Goal: Find specific page/section: Find specific page/section

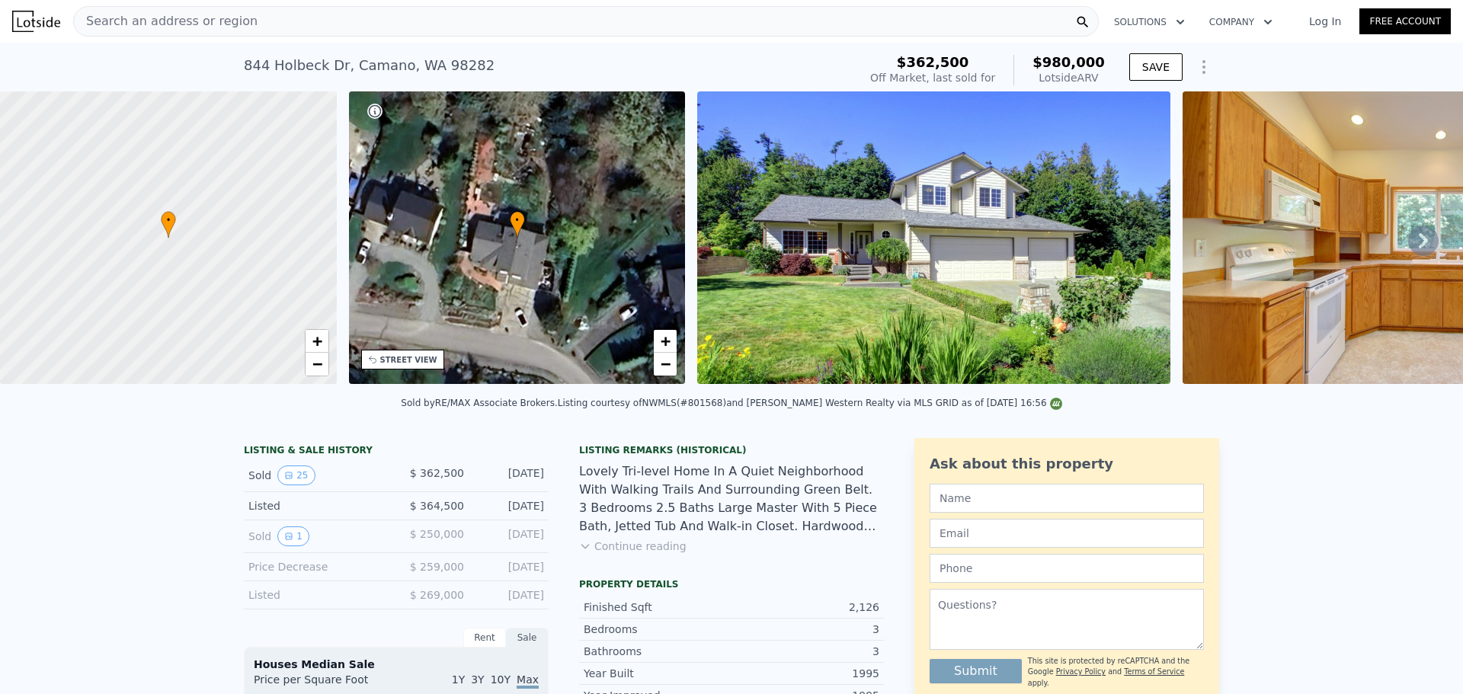
click at [316, 21] on div "Search an address or region" at bounding box center [585, 21] width 1025 height 30
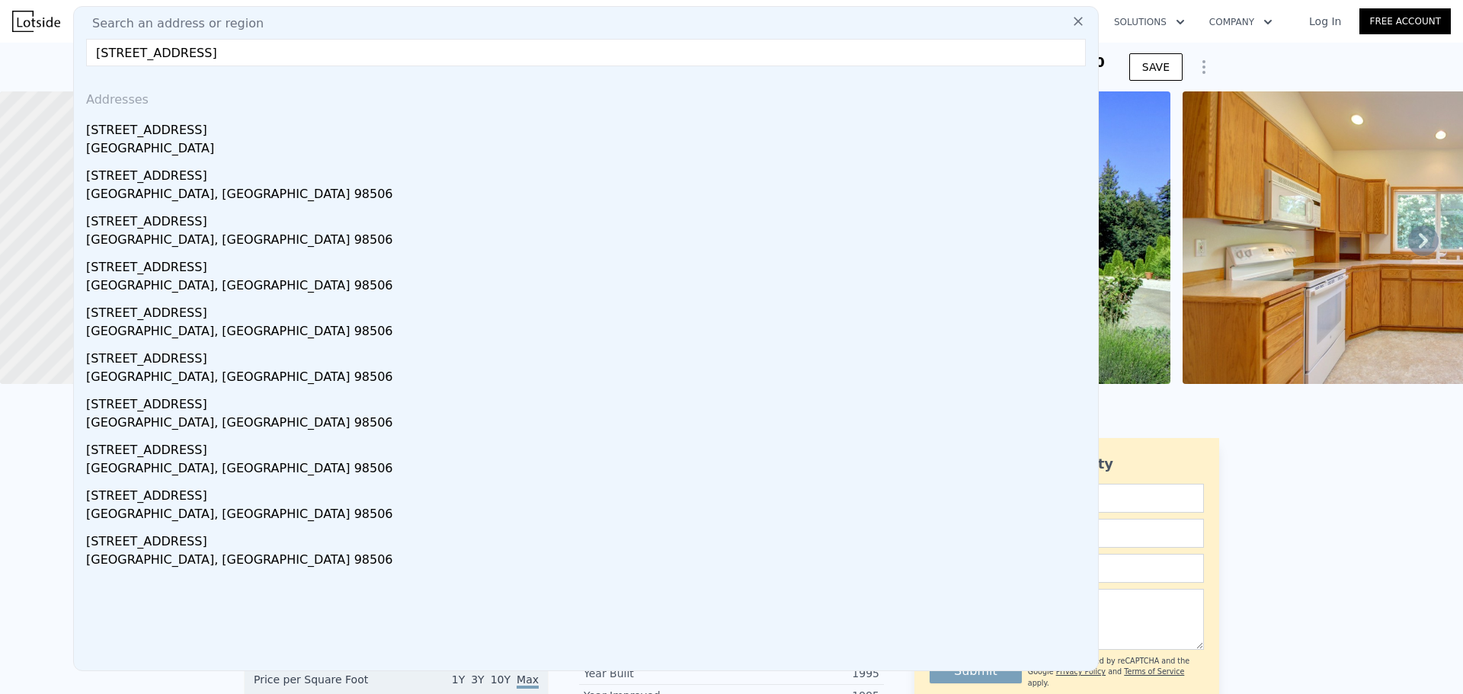
type input "[STREET_ADDRESS]"
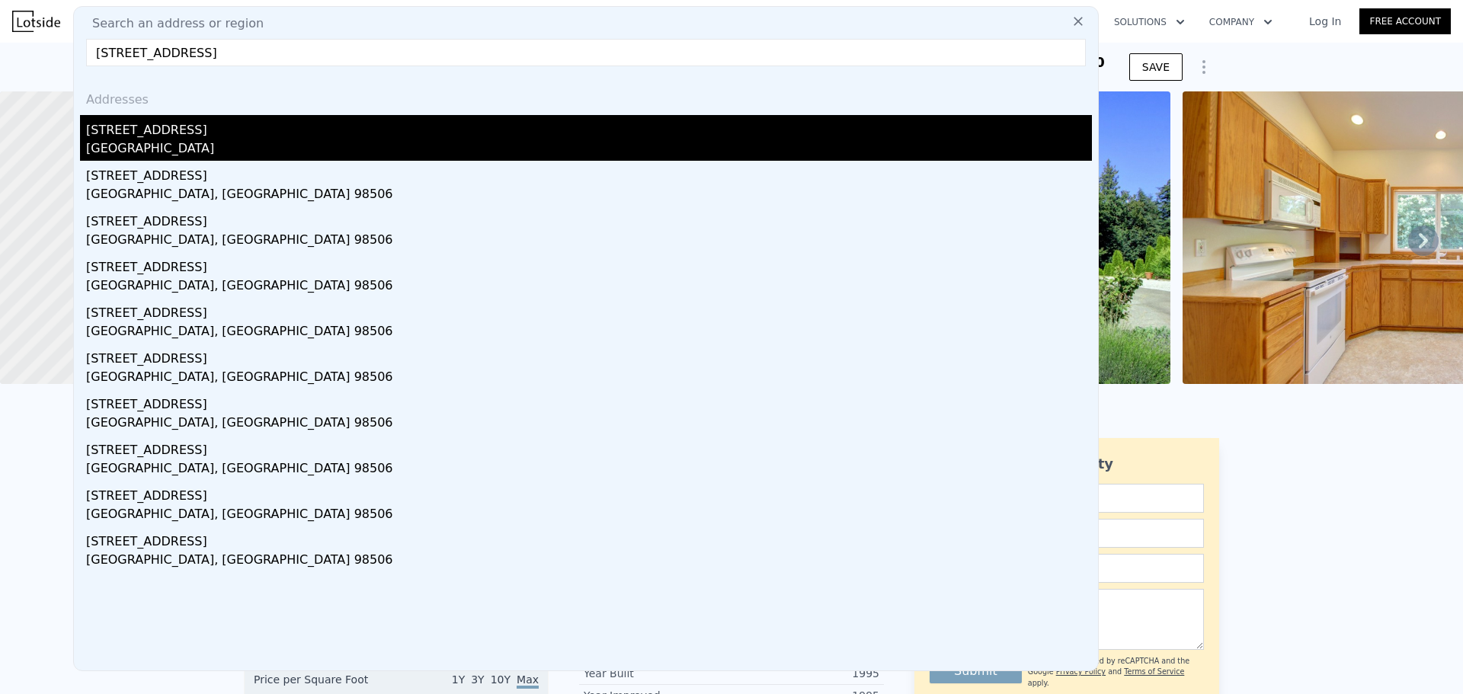
drag, startPoint x: 229, startPoint y: 98, endPoint x: 229, endPoint y: 124, distance: 26.7
click at [229, 124] on div "[STREET_ADDRESS]" at bounding box center [589, 127] width 1006 height 24
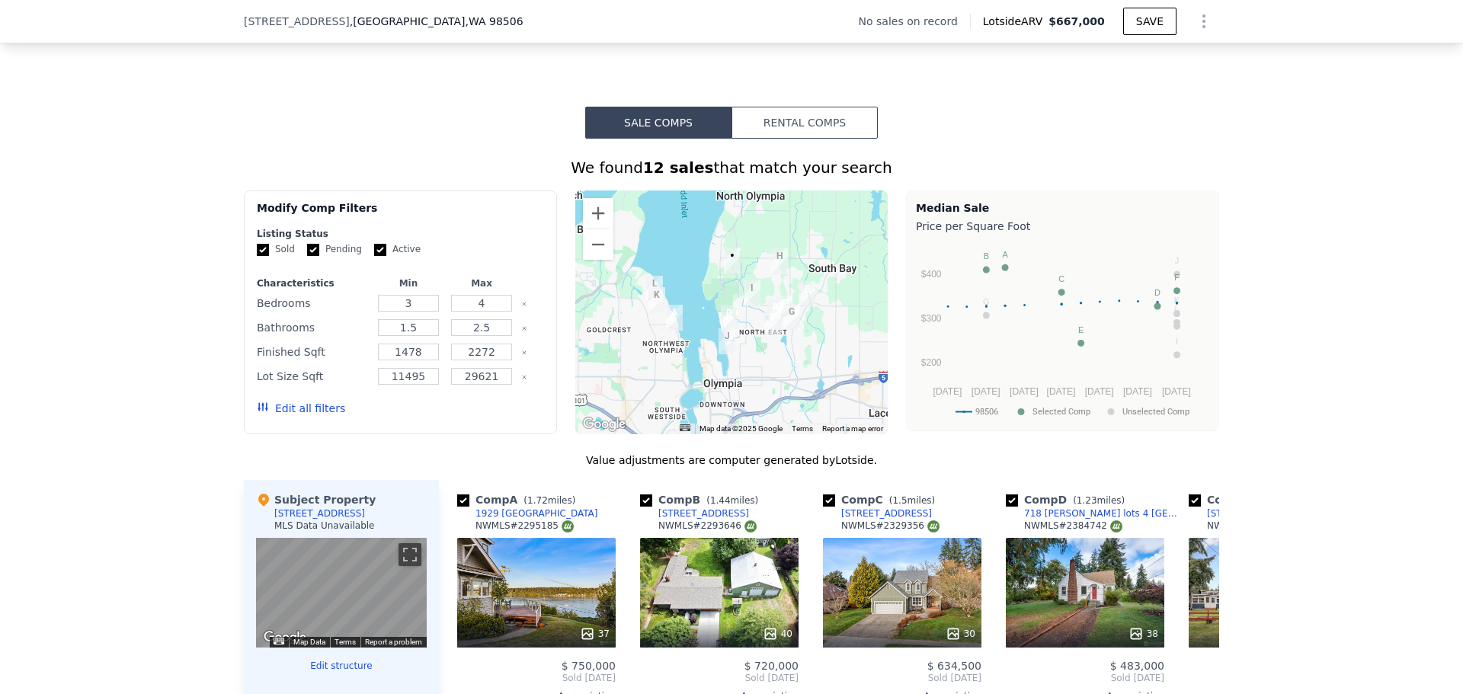
scroll to position [1010, 0]
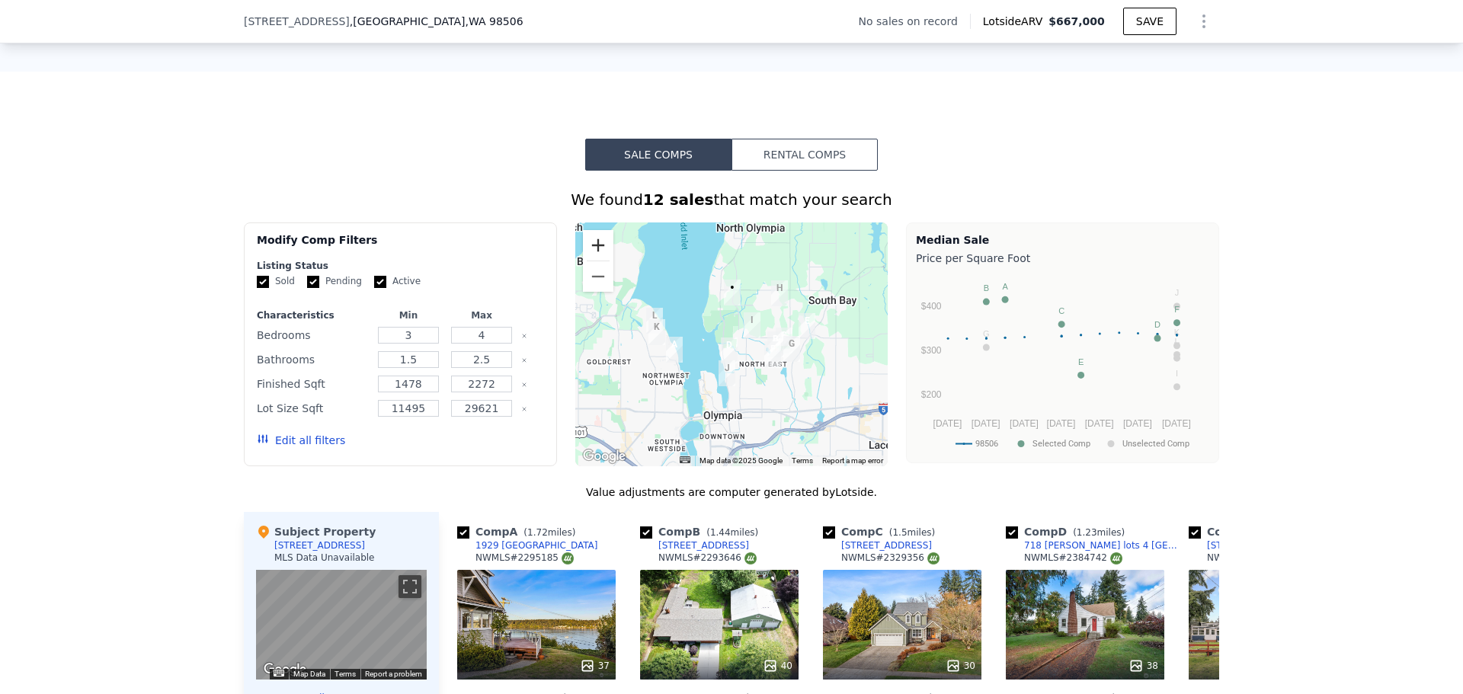
click at [586, 261] on button "Zoom in" at bounding box center [598, 245] width 30 height 30
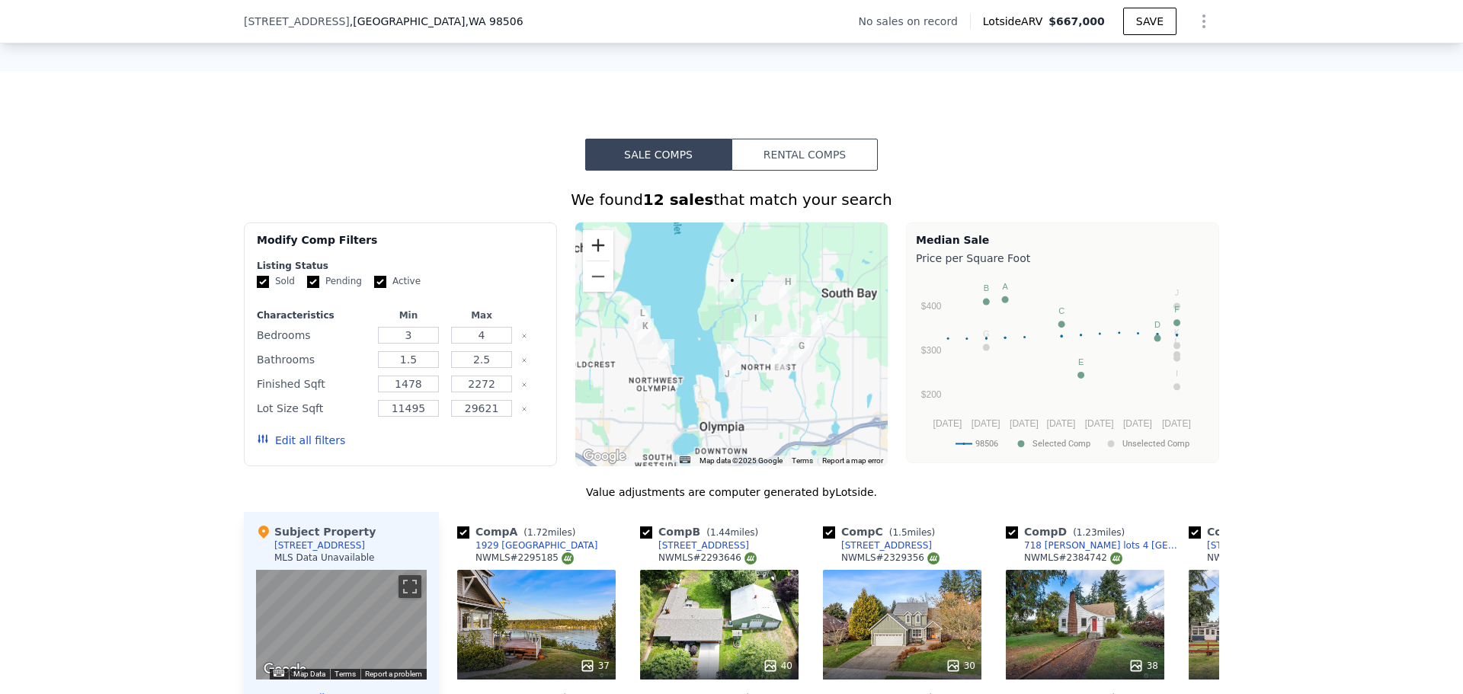
click at [586, 261] on button "Zoom in" at bounding box center [598, 245] width 30 height 30
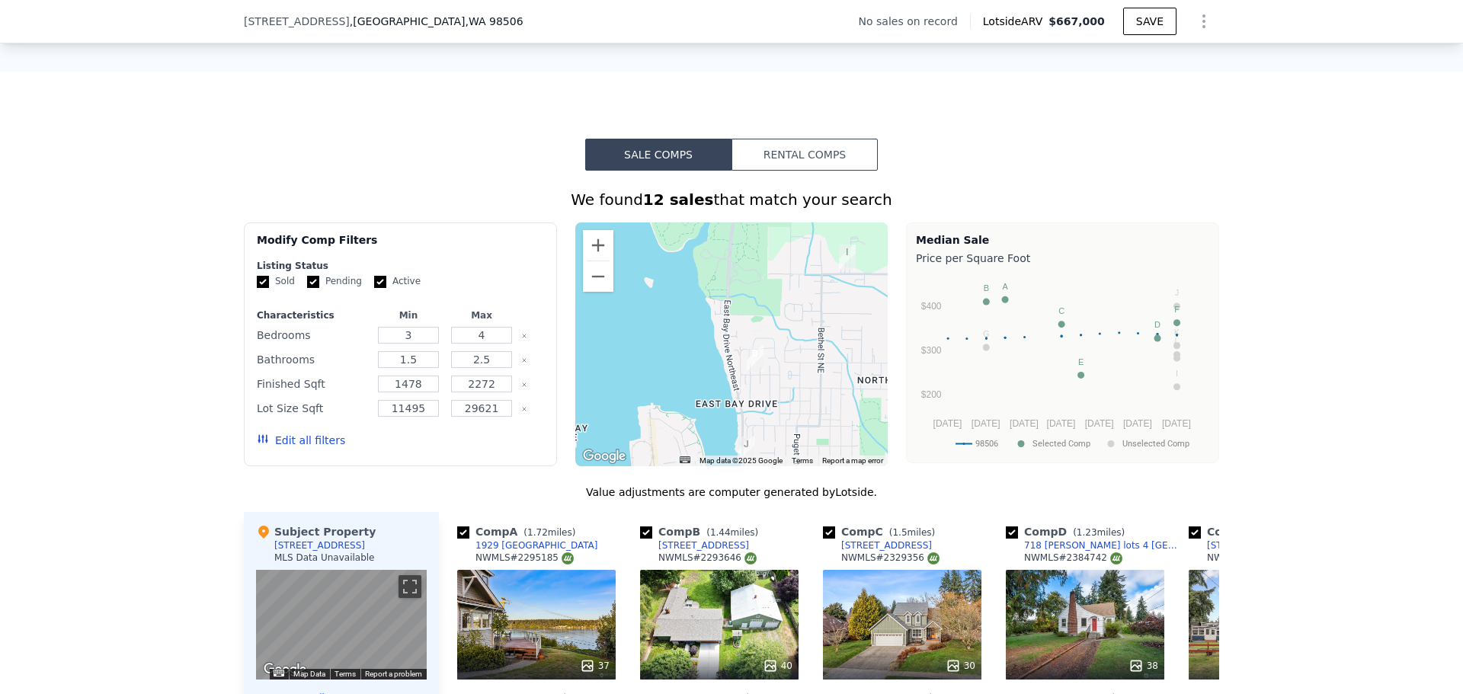
drag, startPoint x: 708, startPoint y: 350, endPoint x: 706, endPoint y: 249, distance: 100.6
click at [706, 249] on div at bounding box center [731, 344] width 313 height 244
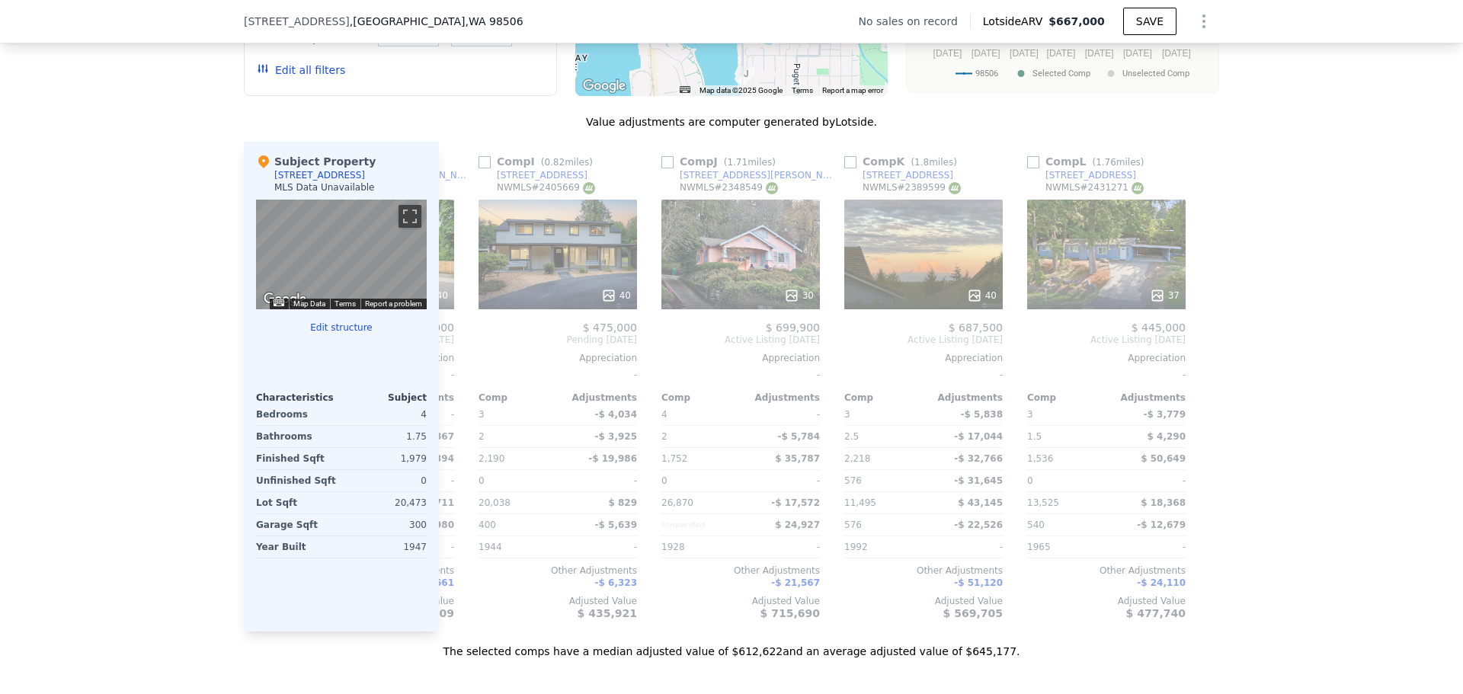
scroll to position [0, 1450]
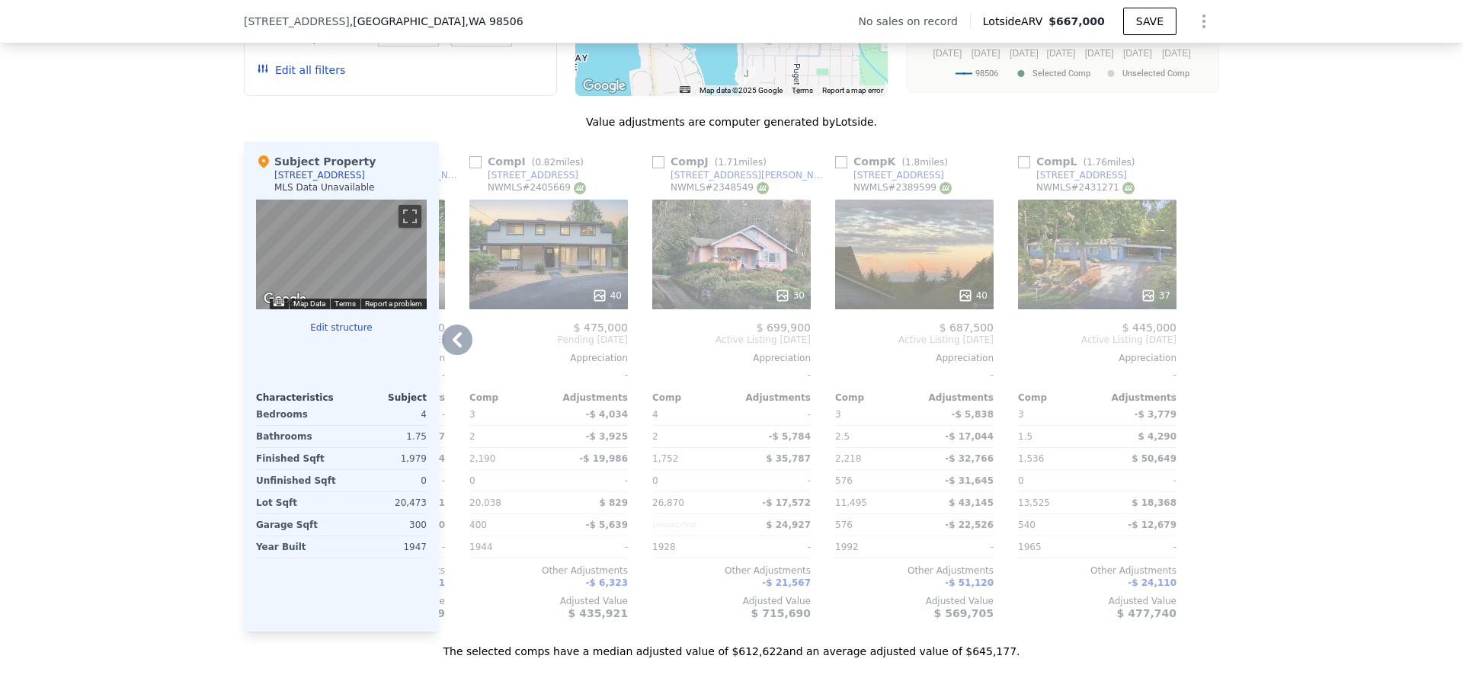
click at [555, 242] on div "40" at bounding box center [548, 255] width 158 height 110
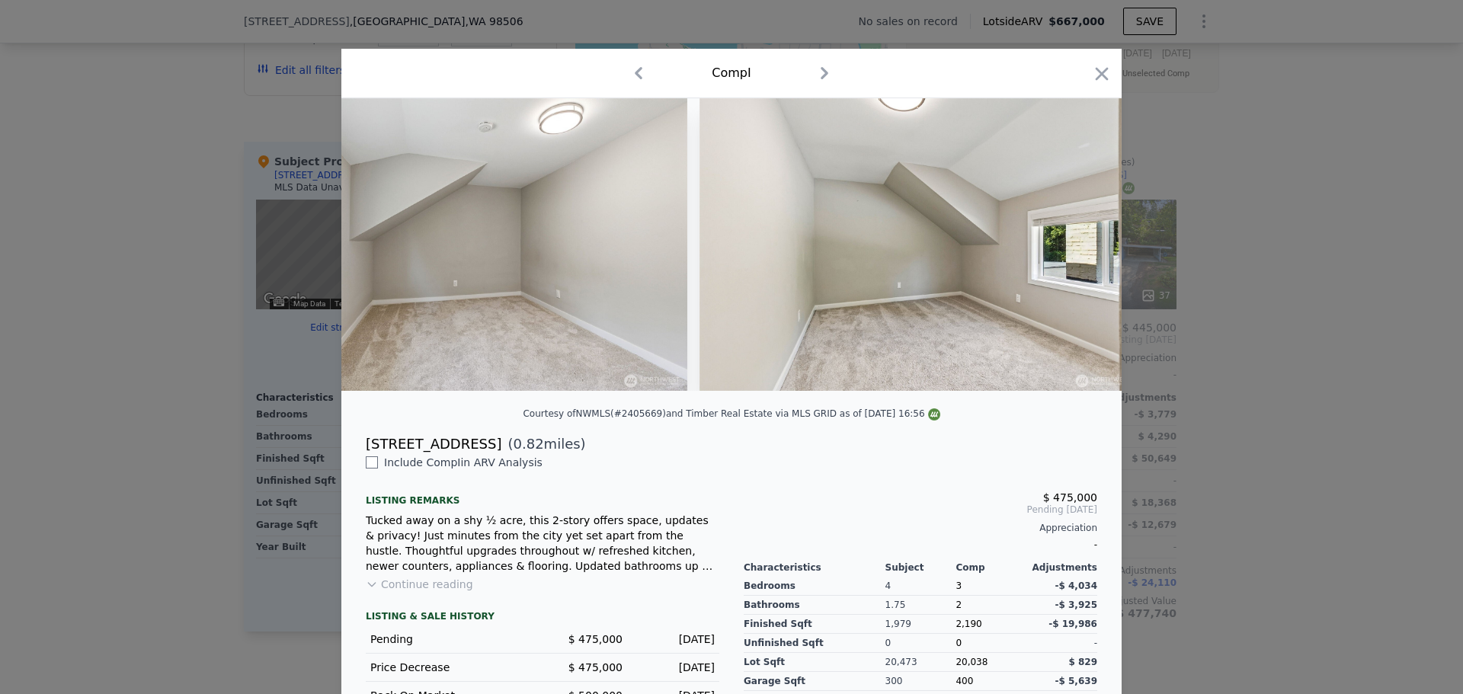
scroll to position [0, 15836]
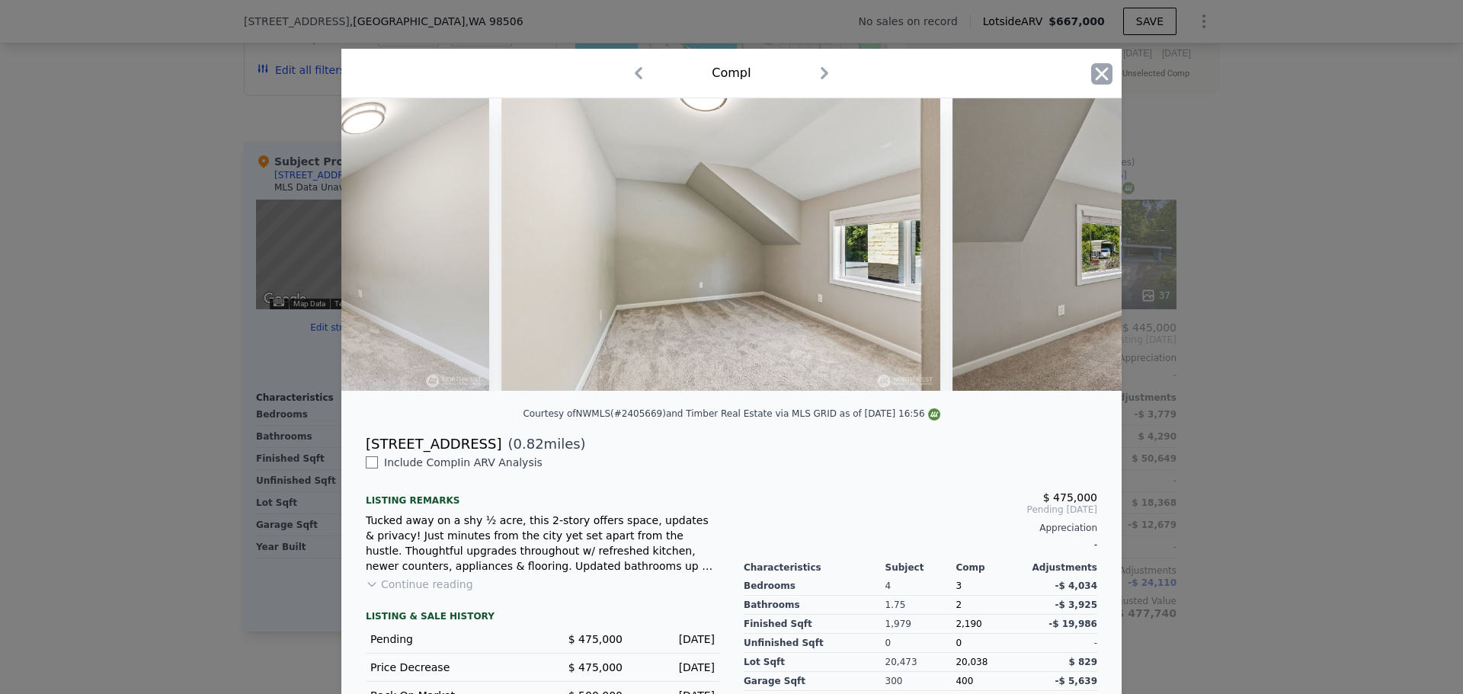
click at [1100, 63] on icon "button" at bounding box center [1101, 73] width 21 height 21
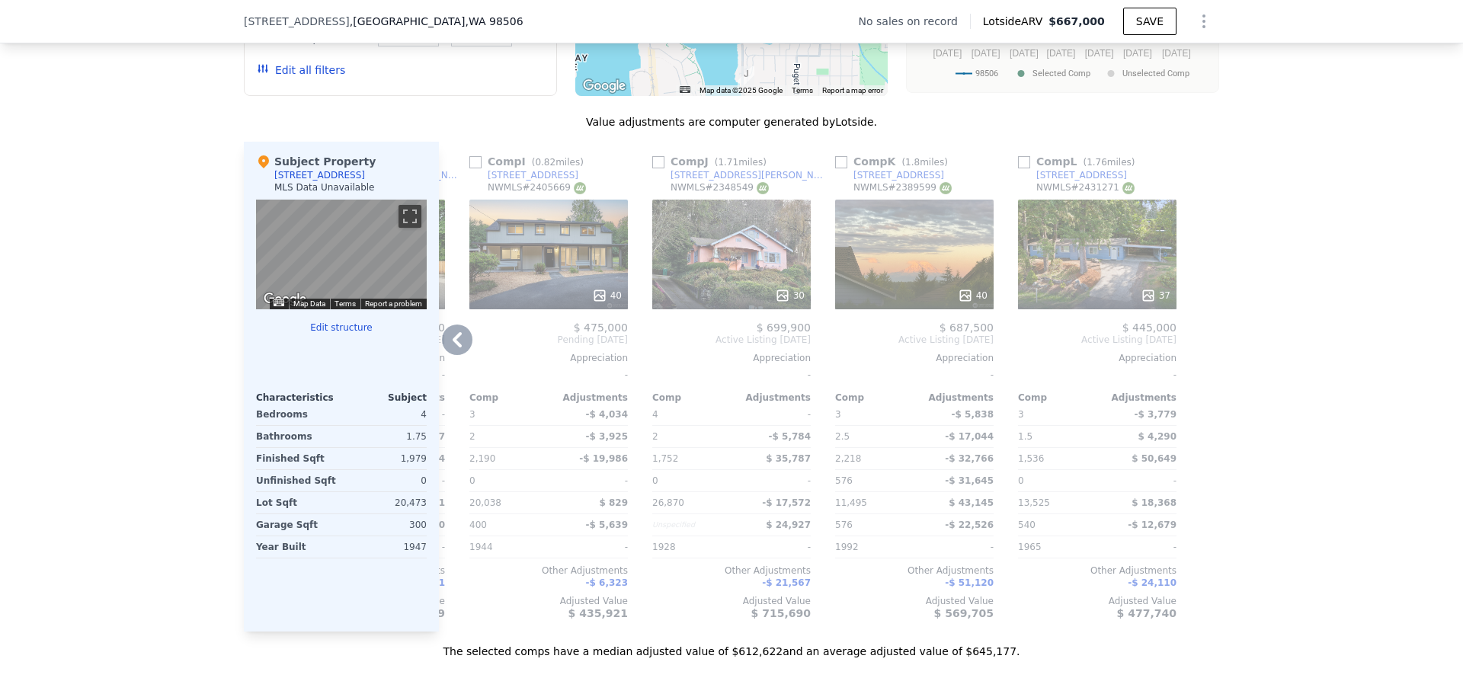
click at [615, 270] on div "40" at bounding box center [548, 255] width 158 height 110
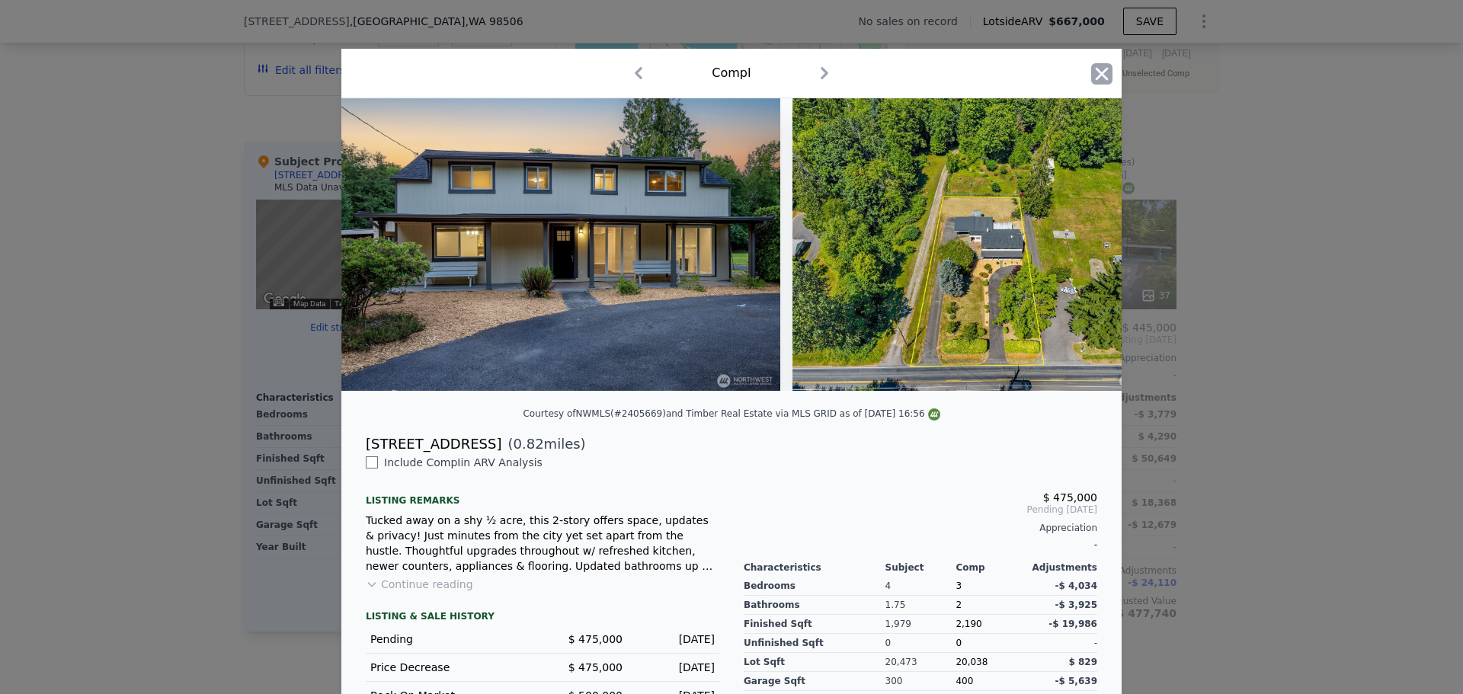
click at [1102, 63] on icon "button" at bounding box center [1101, 73] width 21 height 21
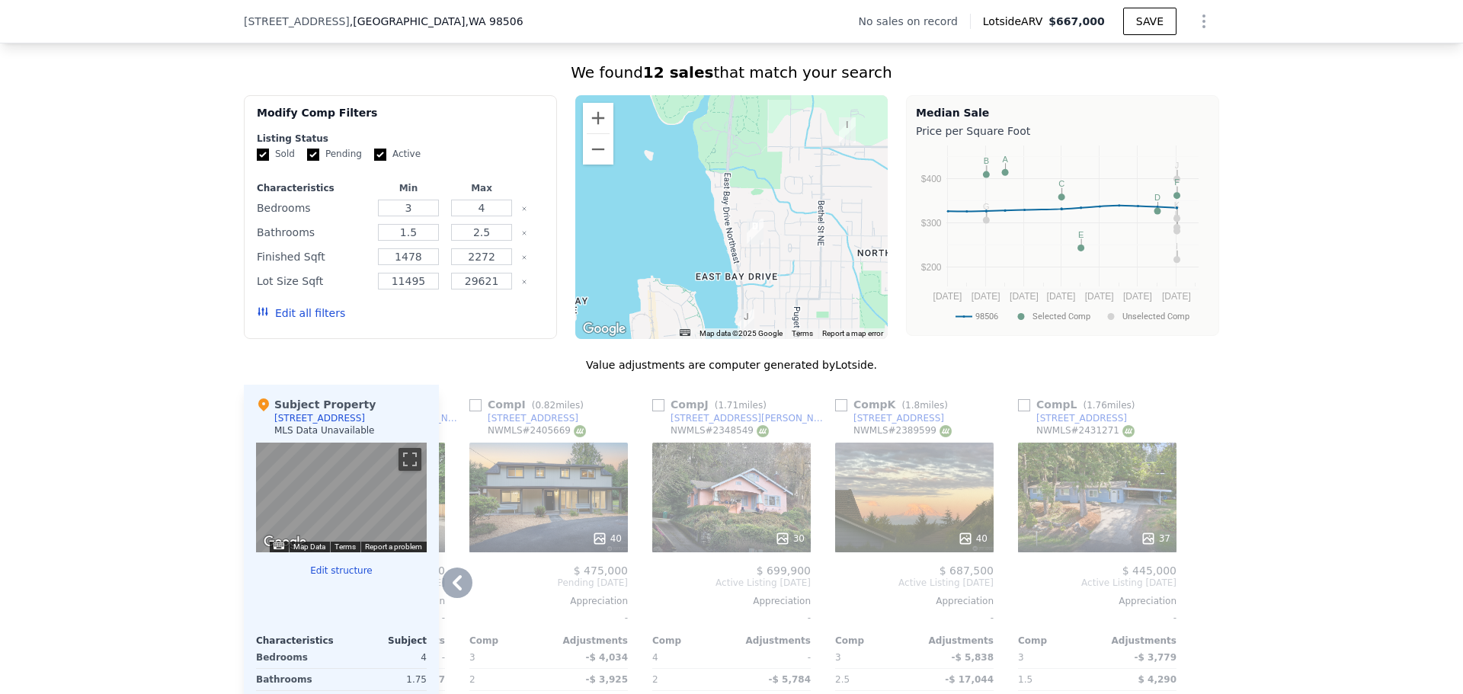
scroll to position [1127, 0]
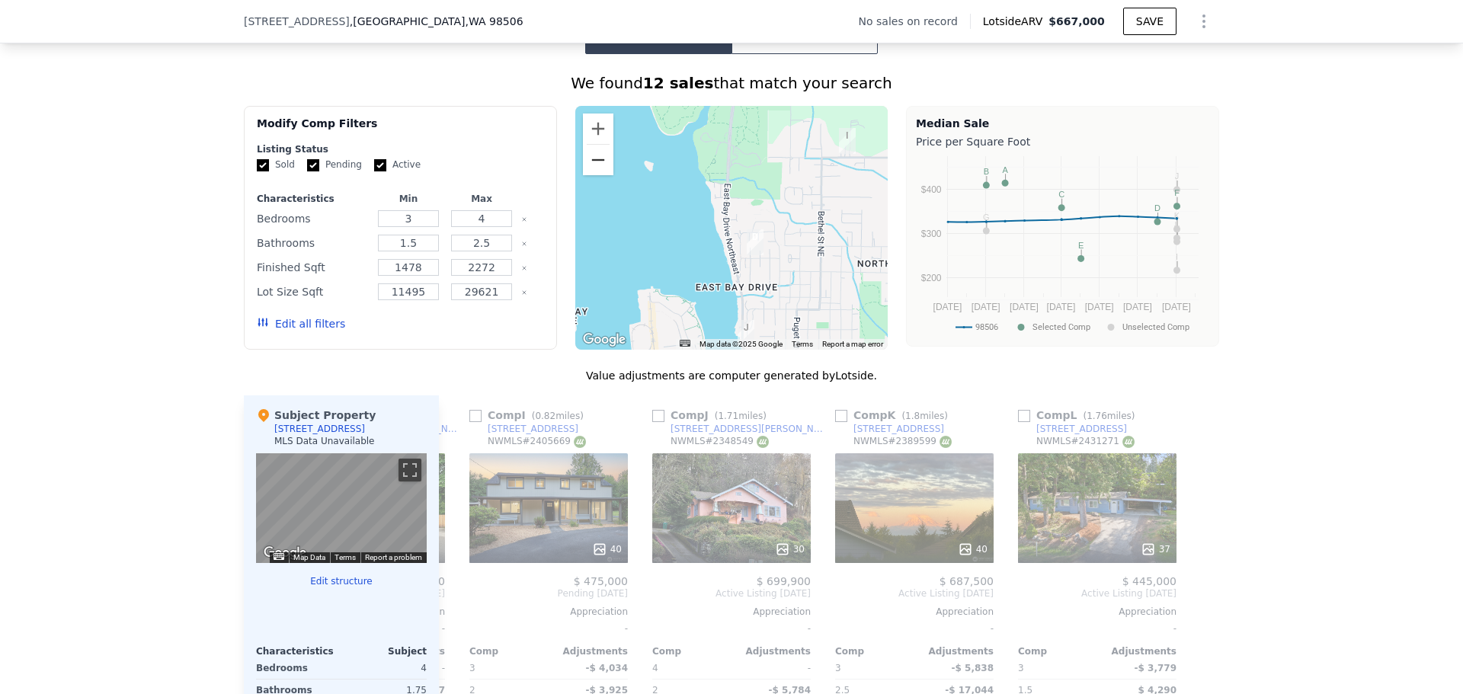
click at [593, 175] on button "Zoom out" at bounding box center [598, 160] width 30 height 30
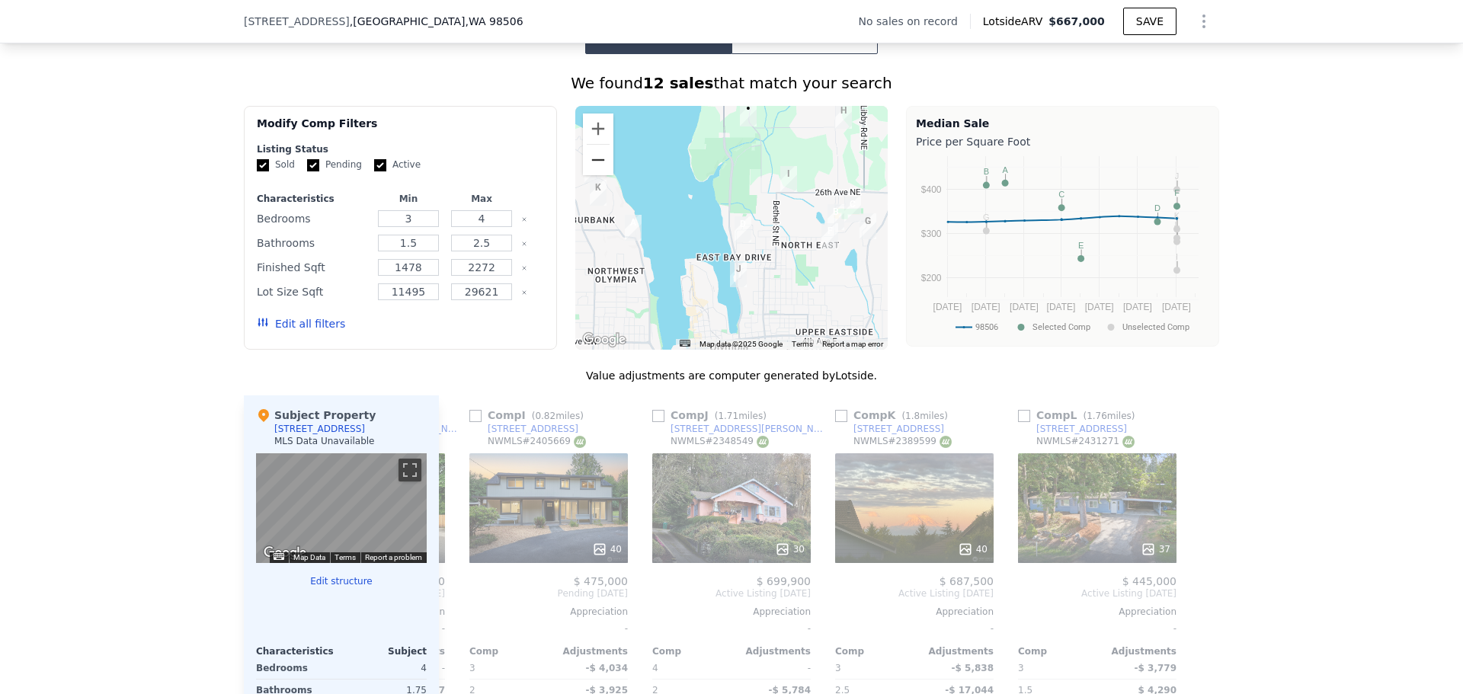
click at [593, 175] on button "Zoom out" at bounding box center [598, 160] width 30 height 30
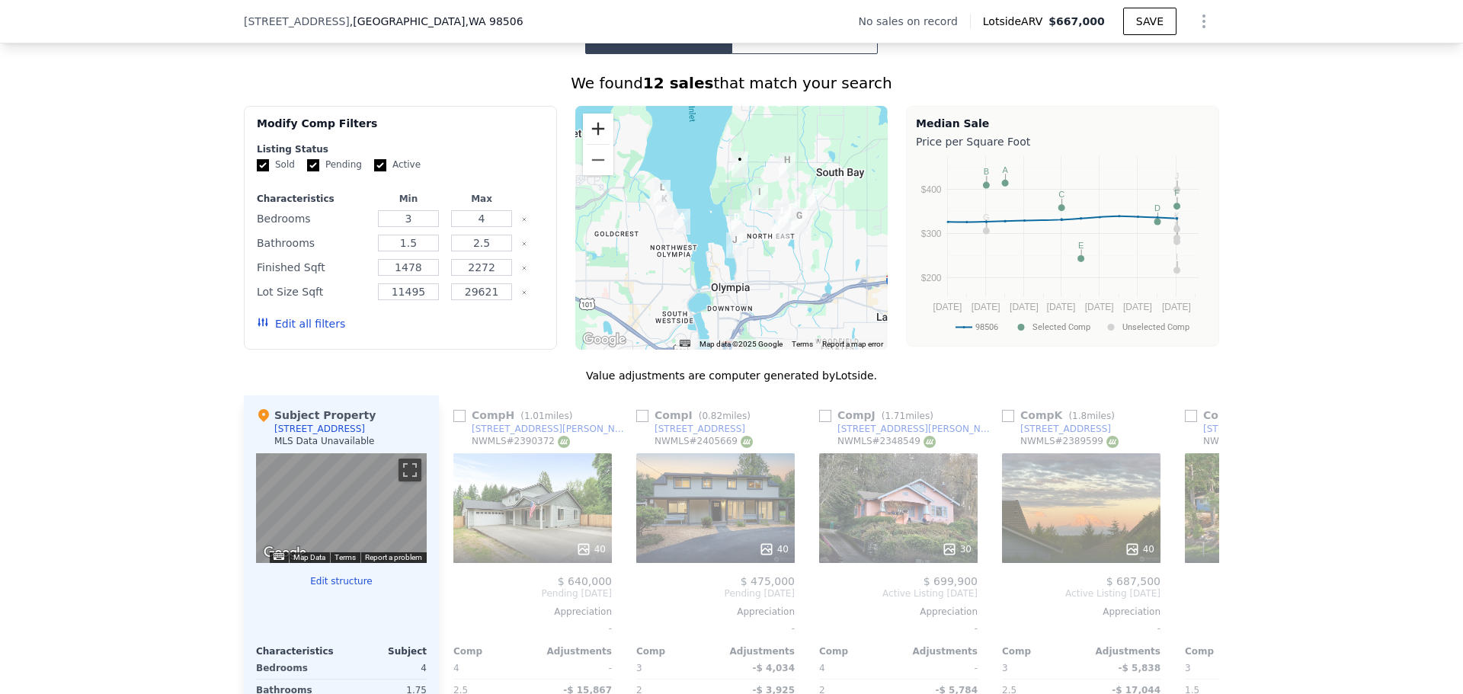
click at [597, 136] on button "Zoom in" at bounding box center [598, 129] width 30 height 30
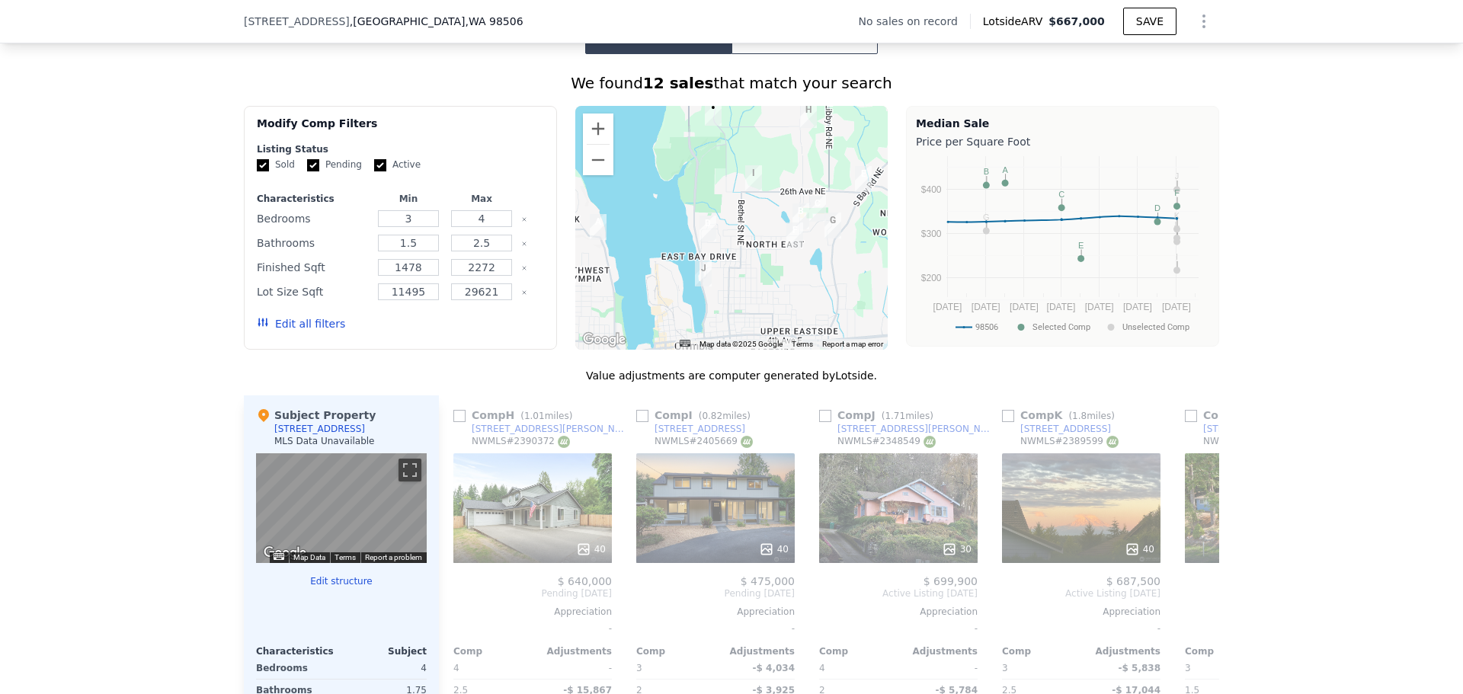
drag, startPoint x: 852, startPoint y: 239, endPoint x: 777, endPoint y: 257, distance: 76.7
click at [808, 238] on div at bounding box center [731, 228] width 313 height 244
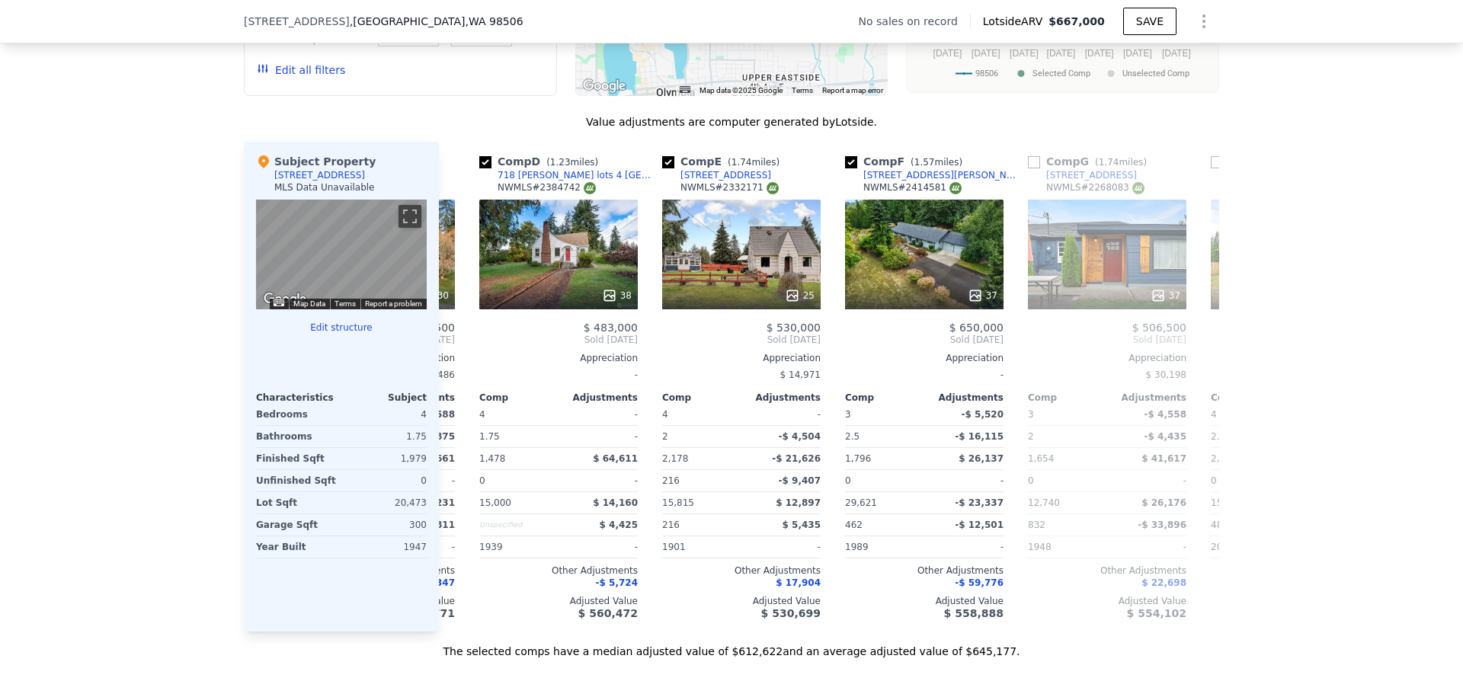
scroll to position [0, 536]
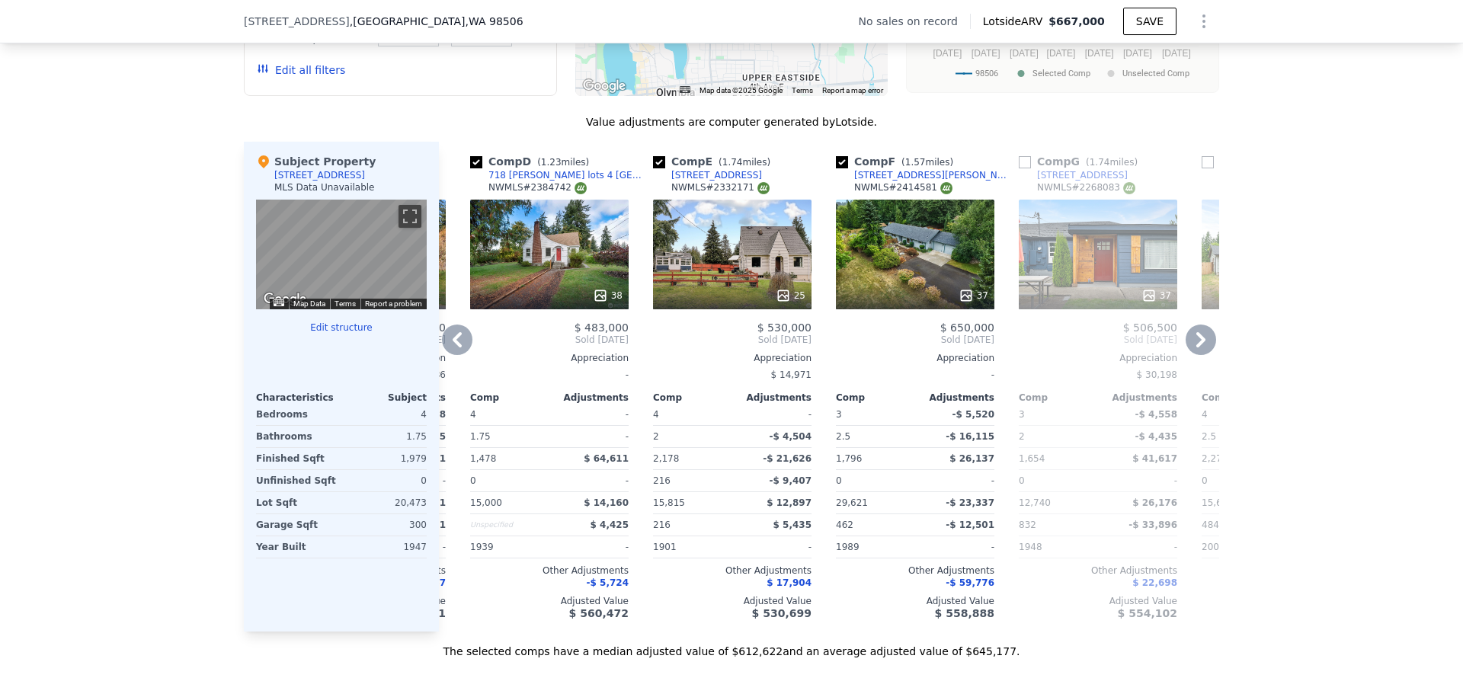
click at [545, 264] on div "38" at bounding box center [549, 255] width 158 height 110
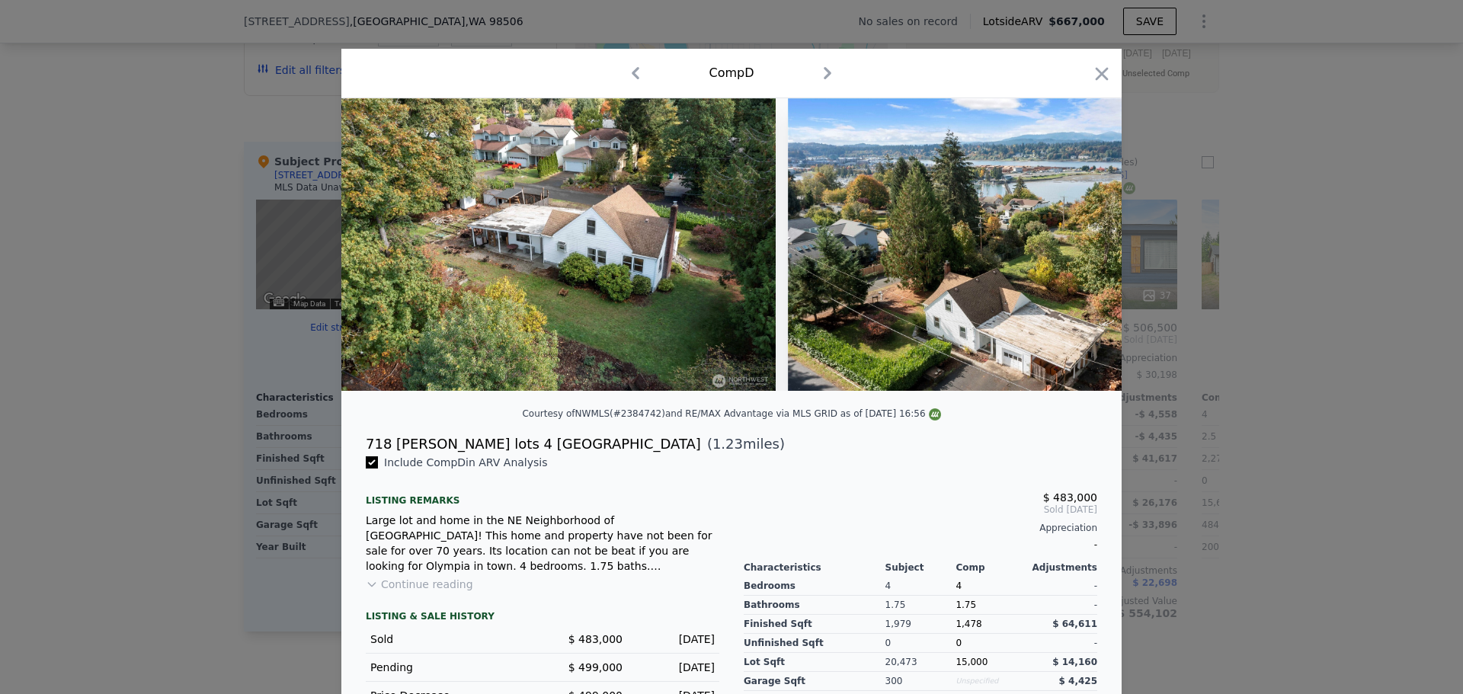
scroll to position [0, 1196]
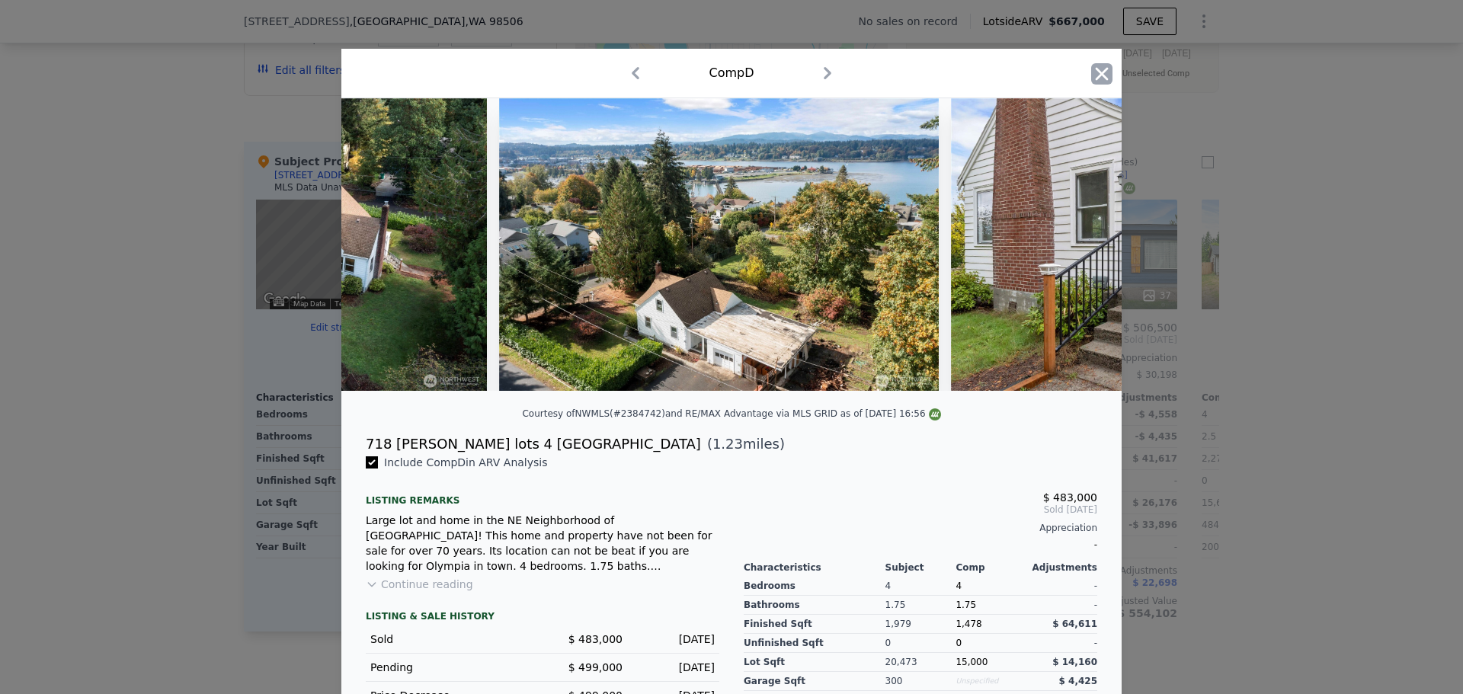
click at [1088, 69] on div "Comp D" at bounding box center [731, 74] width 780 height 50
click at [1095, 70] on icon "button" at bounding box center [1101, 73] width 21 height 21
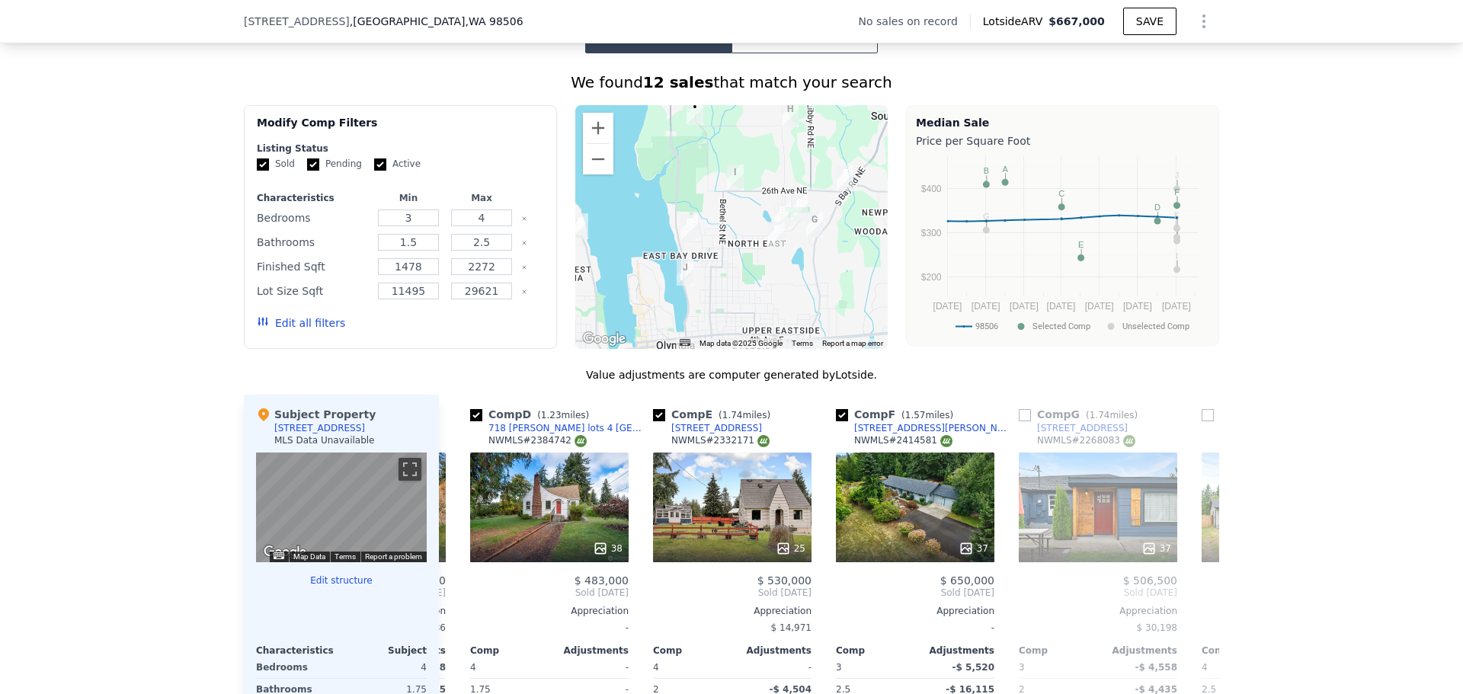
scroll to position [1127, 0]
